Goal: Task Accomplishment & Management: Complete application form

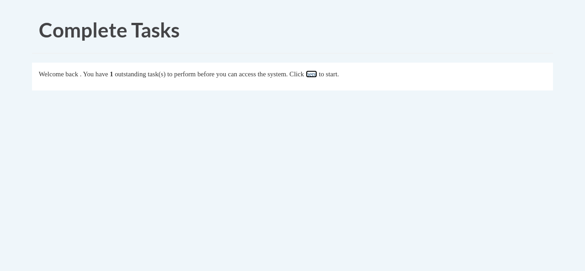
click at [317, 76] on link "here" at bounding box center [311, 73] width 11 height 7
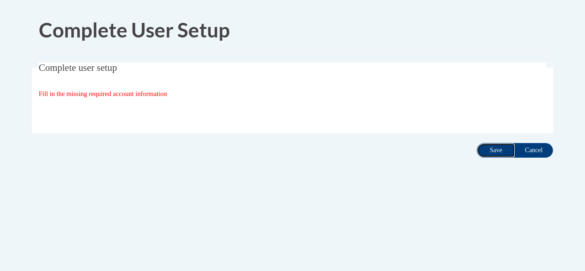
click at [499, 150] on input "Save" at bounding box center [496, 150] width 38 height 15
click at [494, 149] on input "Save" at bounding box center [496, 150] width 38 height 15
click at [493, 147] on input "Save" at bounding box center [496, 150] width 38 height 15
click at [497, 147] on input "Save" at bounding box center [496, 150] width 38 height 15
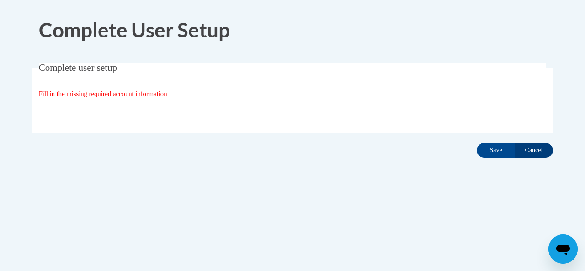
click at [531, 152] on input "Cancel" at bounding box center [534, 150] width 38 height 15
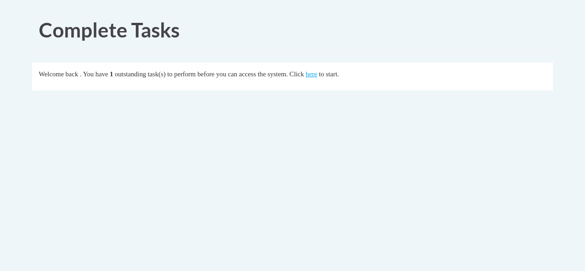
click at [269, 79] on div "Welcome back . You have 1 outstanding task(s) to perform before you can access …" at bounding box center [293, 74] width 508 height 10
click at [317, 74] on link "here" at bounding box center [311, 73] width 11 height 7
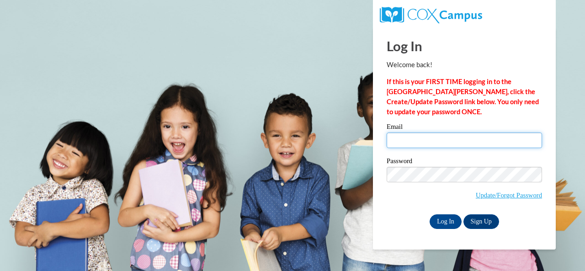
type input "hornsby.kathy@muscogee.k12.ga.us"
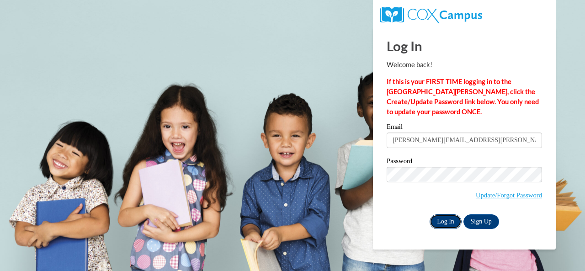
click at [447, 219] on input "Log In" at bounding box center [446, 221] width 32 height 15
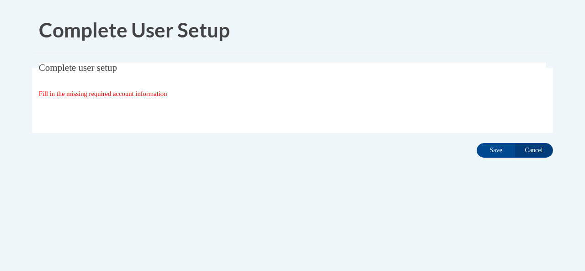
click at [146, 103] on div "Organization State and County | Estado y Condado de la organización Select Stat…" at bounding box center [293, 112] width 508 height 18
click at [154, 96] on span "Fill in the missing required account information" at bounding box center [103, 93] width 128 height 7
click at [130, 94] on span "Fill in the missing required account information" at bounding box center [103, 93] width 128 height 7
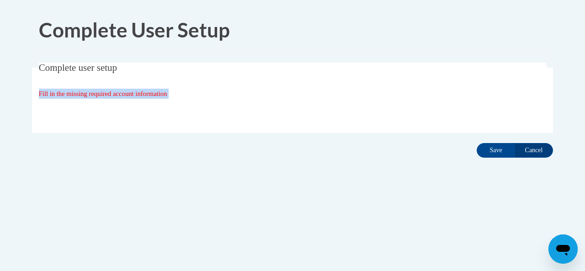
click at [130, 94] on span "Fill in the missing required account information" at bounding box center [103, 93] width 128 height 7
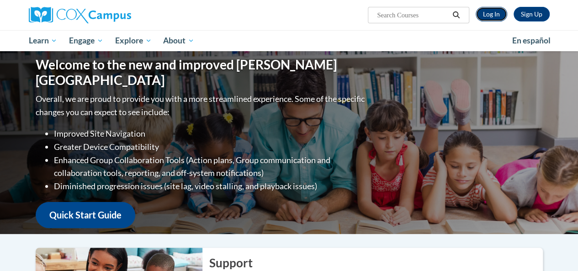
click at [484, 13] on link "Log In" at bounding box center [492, 14] width 32 height 15
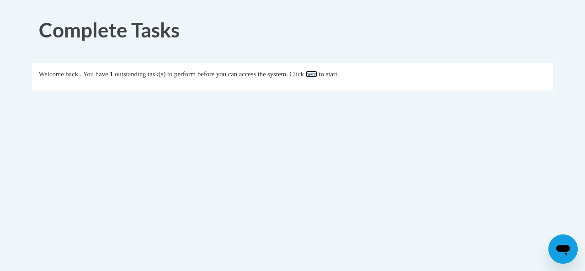
click at [317, 74] on link "here" at bounding box center [311, 73] width 11 height 7
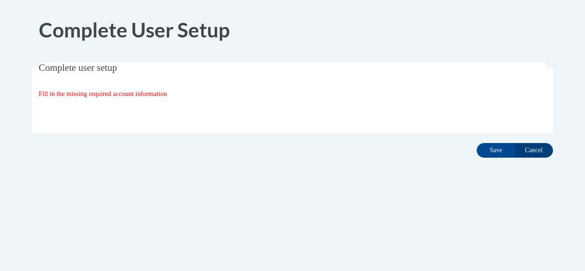
click at [464, 11] on div "Complete User Setup" at bounding box center [299, 28] width 535 height 42
click at [499, 151] on input "Save" at bounding box center [496, 150] width 38 height 15
click at [491, 148] on input "Save" at bounding box center [496, 150] width 38 height 15
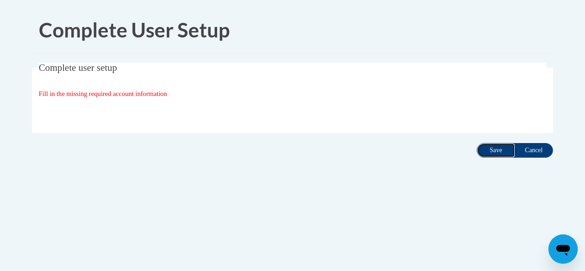
click at [491, 148] on input "Save" at bounding box center [496, 150] width 38 height 15
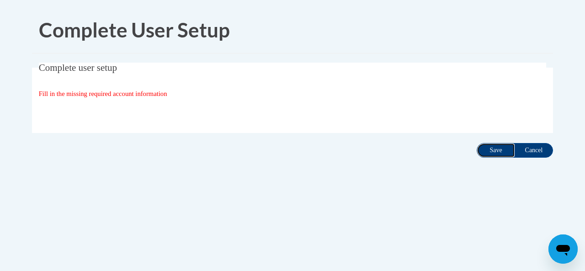
click at [491, 148] on input "Save" at bounding box center [496, 150] width 38 height 15
drag, startPoint x: 164, startPoint y: 64, endPoint x: 163, endPoint y: 60, distance: 4.7
click at [163, 60] on div "Complete User Setup Complete user setup Fill in the missing required account in…" at bounding box center [292, 111] width 535 height 209
click at [159, 56] on div "Complete User Setup Complete user setup Fill in the missing required account in…" at bounding box center [292, 111] width 535 height 209
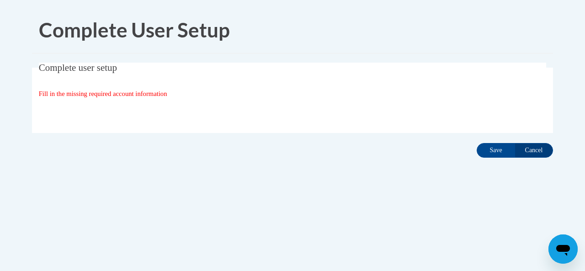
drag, startPoint x: 159, startPoint y: 56, endPoint x: 147, endPoint y: 75, distance: 22.6
click at [159, 60] on div "Complete User Setup Complete user setup Fill in the missing required account in…" at bounding box center [292, 111] width 535 height 209
drag, startPoint x: 147, startPoint y: 75, endPoint x: 147, endPoint y: 89, distance: 13.3
click at [147, 89] on fieldset "Complete user setup Fill in the missing required account information User Profi…" at bounding box center [292, 98] width 521 height 70
drag, startPoint x: 185, startPoint y: 85, endPoint x: 211, endPoint y: 87, distance: 26.6
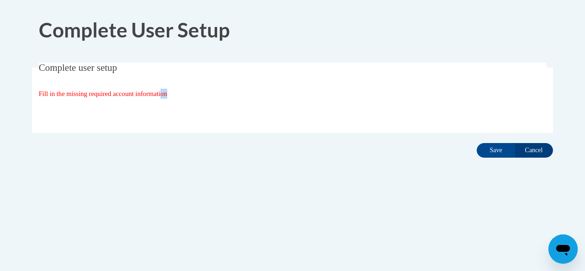
click at [211, 87] on fieldset "Complete user setup Fill in the missing required account information User Profi…" at bounding box center [292, 98] width 521 height 70
click at [239, 38] on h1 "Complete User Setup" at bounding box center [299, 30] width 521 height 28
click at [493, 151] on input "Save" at bounding box center [496, 150] width 38 height 15
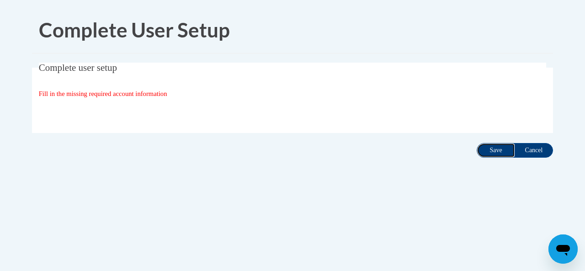
click at [493, 151] on input "Save" at bounding box center [496, 150] width 38 height 15
click at [493, 153] on input "Save" at bounding box center [496, 150] width 38 height 15
click at [565, 248] on icon "Open messaging window" at bounding box center [563, 250] width 14 height 11
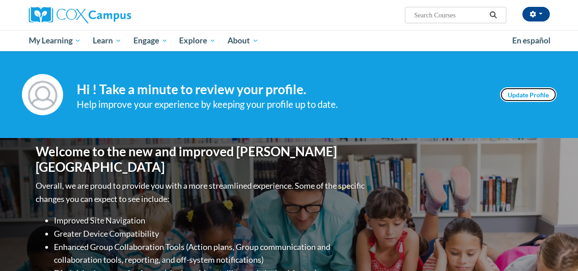
click at [521, 95] on link "Update Profile" at bounding box center [528, 94] width 57 height 15
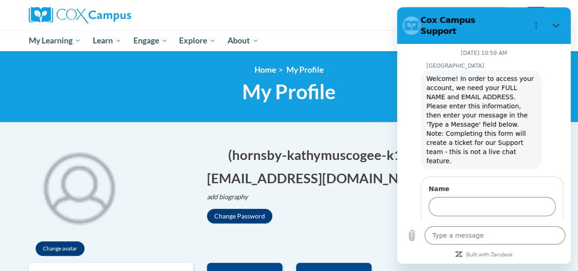
click at [342, 228] on div "Change avatar Edit Screen Name Save Edit Screen Name Save Edit Screen Name Save" at bounding box center [289, 199] width 535 height 127
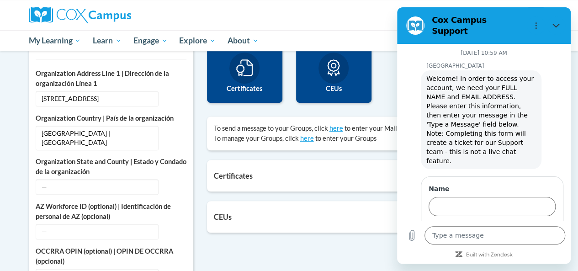
scroll to position [12, 0]
